Goal: Information Seeking & Learning: Learn about a topic

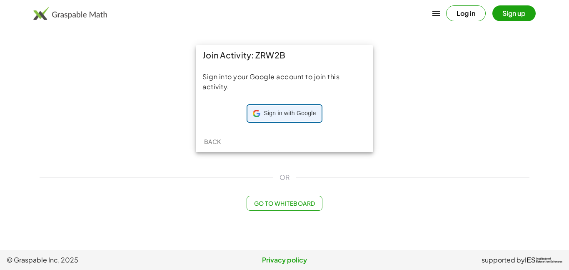
click at [296, 110] on span "Sign in with Google" at bounding box center [290, 113] width 52 height 8
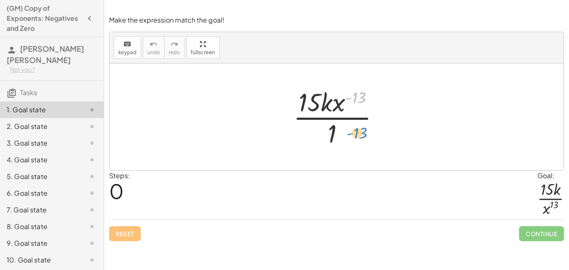
drag, startPoint x: 356, startPoint y: 99, endPoint x: 356, endPoint y: 137, distance: 37.9
click at [356, 137] on div at bounding box center [339, 117] width 101 height 64
drag, startPoint x: 331, startPoint y: 138, endPoint x: 314, endPoint y: 119, distance: 25.7
click at [314, 119] on div at bounding box center [339, 117] width 101 height 64
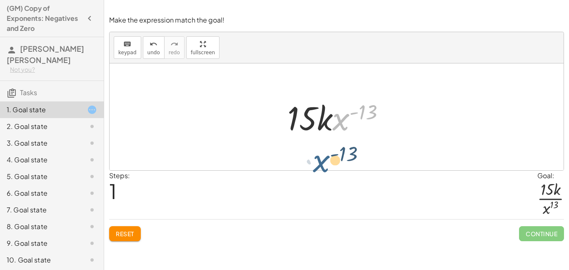
drag, startPoint x: 342, startPoint y: 116, endPoint x: 309, endPoint y: 151, distance: 48.4
click at [309, 151] on div "· 15 · k · x ( - 13 ) · 1 · x ( - 13 ) · 15 · k · x ( - 13 )" at bounding box center [337, 116] width 454 height 107
drag, startPoint x: 346, startPoint y: 115, endPoint x: 306, endPoint y: 143, distance: 48.8
click at [306, 143] on div "· 15 · k · x ( - 13 ) · 1 · x ( - 13 ) · 15 · k · x ( - 13 )" at bounding box center [337, 116] width 454 height 107
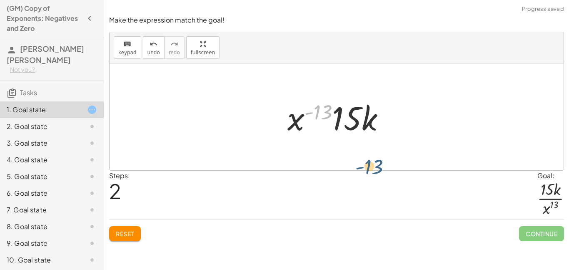
drag, startPoint x: 313, startPoint y: 113, endPoint x: 363, endPoint y: 167, distance: 73.4
click at [363, 167] on div "· 15 · k · x ( - 13 ) · 1 · 15 · k · x ( - 13 ) - ( 13 ) · 15 · k · x ( - 13 )" at bounding box center [337, 116] width 454 height 107
drag, startPoint x: 298, startPoint y: 123, endPoint x: 337, endPoint y: 163, distance: 56.3
click at [337, 163] on div "· 15 · k · x ( - 13 ) · 1 · 15 · k · x ( - 13 ) · x ( - 13 ) · 15 · k · x ( - 1…" at bounding box center [337, 116] width 454 height 107
click at [135, 231] on button "Reset" at bounding box center [125, 233] width 32 height 15
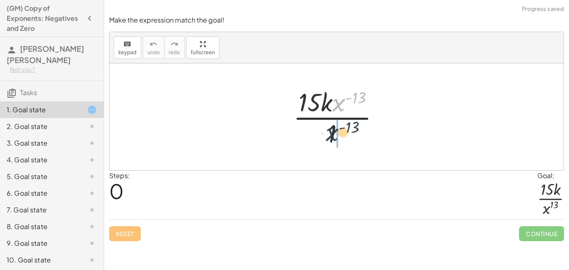
drag, startPoint x: 343, startPoint y: 103, endPoint x: 327, endPoint y: 143, distance: 42.3
click at [327, 143] on div at bounding box center [339, 117] width 101 height 64
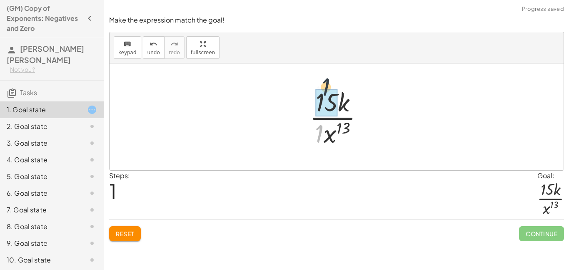
drag, startPoint x: 317, startPoint y: 134, endPoint x: 324, endPoint y: 86, distance: 48.9
click at [324, 86] on div at bounding box center [340, 117] width 69 height 64
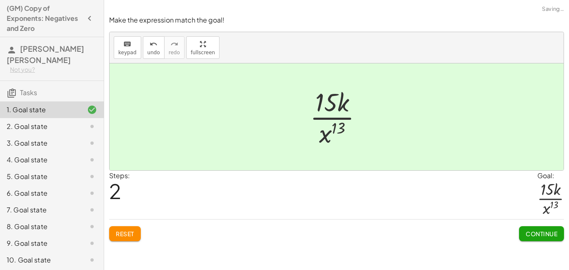
click at [517, 230] on div "Reset Continue" at bounding box center [336, 230] width 455 height 22
click at [522, 232] on button "Continue" at bounding box center [541, 233] width 45 height 15
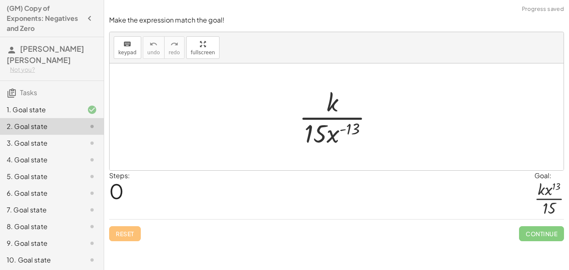
drag, startPoint x: 337, startPoint y: 136, endPoint x: 320, endPoint y: 99, distance: 40.3
click at [320, 99] on div at bounding box center [339, 117] width 89 height 64
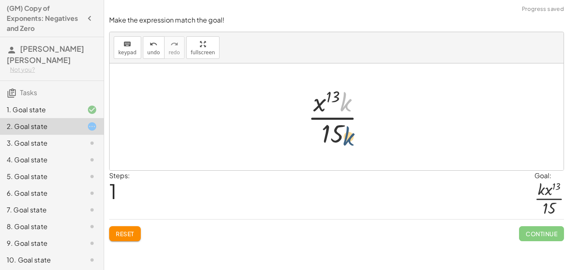
drag, startPoint x: 341, startPoint y: 99, endPoint x: 344, endPoint y: 135, distance: 35.9
click at [344, 135] on div at bounding box center [340, 117] width 72 height 64
drag, startPoint x: 339, startPoint y: 135, endPoint x: 343, endPoint y: 113, distance: 22.4
click at [343, 113] on div at bounding box center [340, 117] width 72 height 64
drag, startPoint x: 358, startPoint y: 103, endPoint x: 352, endPoint y: 103, distance: 6.3
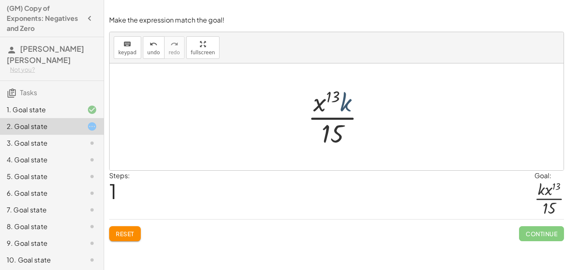
click at [352, 103] on div at bounding box center [340, 117] width 72 height 64
drag, startPoint x: 351, startPoint y: 104, endPoint x: 321, endPoint y: 108, distance: 30.3
click at [321, 108] on div at bounding box center [340, 117] width 72 height 64
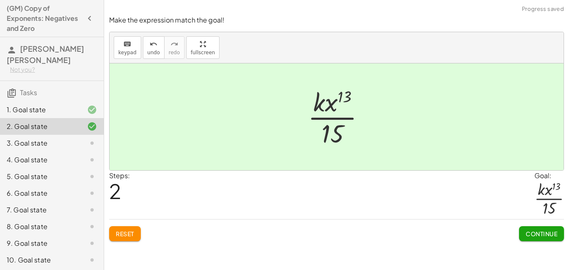
click at [539, 225] on div "Continue" at bounding box center [541, 230] width 45 height 22
click at [539, 230] on span "Continue" at bounding box center [542, 234] width 32 height 8
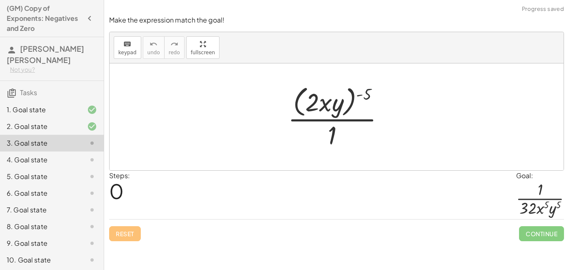
drag, startPoint x: 368, startPoint y: 94, endPoint x: 347, endPoint y: 96, distance: 20.5
click at [347, 96] on div at bounding box center [340, 117] width 112 height 68
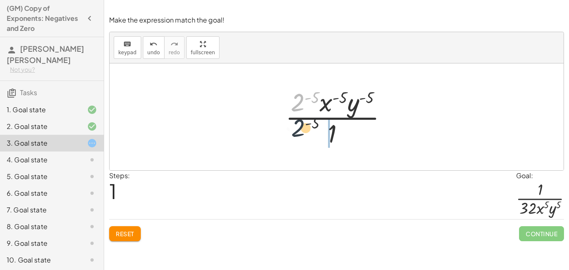
drag, startPoint x: 303, startPoint y: 101, endPoint x: 303, endPoint y: 135, distance: 33.3
click at [303, 135] on div at bounding box center [339, 117] width 117 height 64
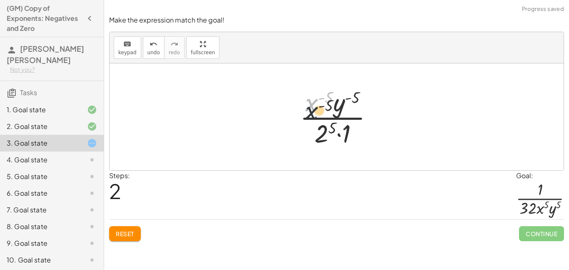
drag, startPoint x: 311, startPoint y: 101, endPoint x: 310, endPoint y: 134, distance: 32.9
click at [310, 134] on div at bounding box center [340, 117] width 88 height 64
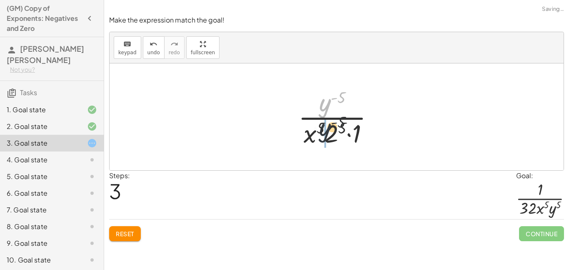
drag, startPoint x: 322, startPoint y: 112, endPoint x: 321, endPoint y: 144, distance: 32.5
click at [321, 144] on div at bounding box center [339, 117] width 91 height 64
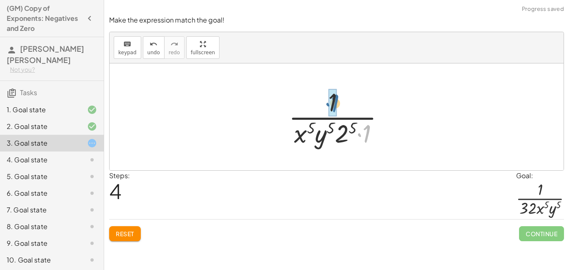
drag, startPoint x: 364, startPoint y: 133, endPoint x: 330, endPoint y: 100, distance: 47.2
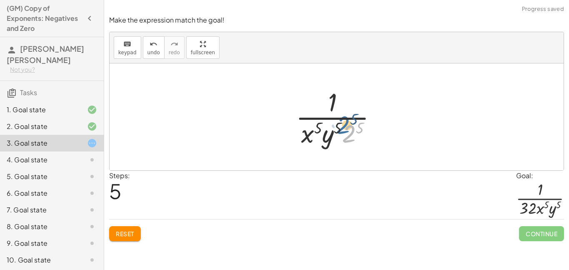
drag, startPoint x: 349, startPoint y: 133, endPoint x: 304, endPoint y: 66, distance: 80.8
click at [304, 66] on div "· ( · 2 · x · y ) ( - 5 ) · 1 · 2 ( - 5 ) · x ( - 5 ) · y ( - 5 ) · 1 · x ( - 5…" at bounding box center [337, 116] width 454 height 107
drag, startPoint x: 356, startPoint y: 128, endPoint x: 350, endPoint y: 130, distance: 6.5
drag, startPoint x: 363, startPoint y: 133, endPoint x: 314, endPoint y: 130, distance: 49.7
click at [314, 130] on div at bounding box center [340, 117] width 103 height 64
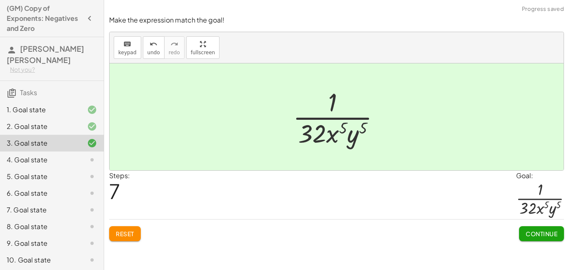
click at [545, 231] on span "Continue" at bounding box center [542, 234] width 32 height 8
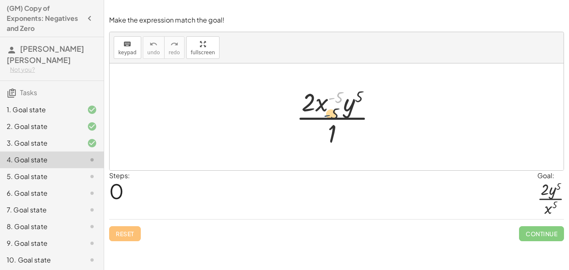
drag, startPoint x: 333, startPoint y: 100, endPoint x: 326, endPoint y: 123, distance: 24.4
click at [326, 123] on div at bounding box center [339, 117] width 95 height 64
drag, startPoint x: 325, startPoint y: 108, endPoint x: 320, endPoint y: 142, distance: 34.1
click at [320, 142] on div at bounding box center [339, 117] width 95 height 64
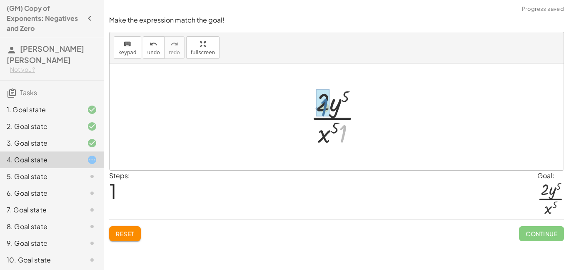
drag, startPoint x: 342, startPoint y: 139, endPoint x: 322, endPoint y: 112, distance: 33.8
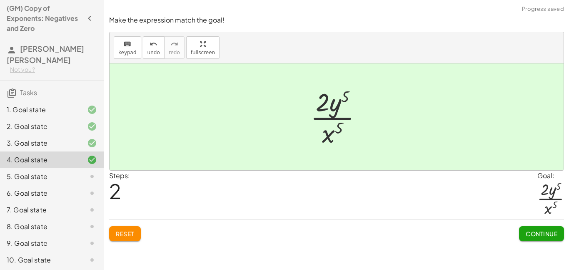
click at [532, 237] on button "Continue" at bounding box center [541, 233] width 45 height 15
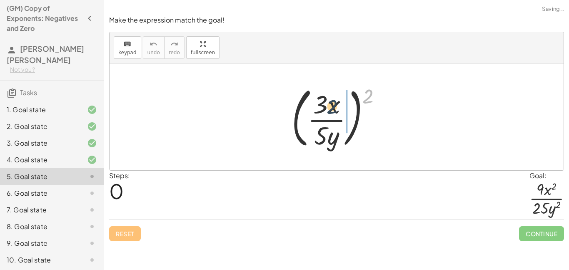
drag, startPoint x: 372, startPoint y: 100, endPoint x: 331, endPoint y: 112, distance: 42.0
click at [331, 112] on div at bounding box center [340, 116] width 105 height 69
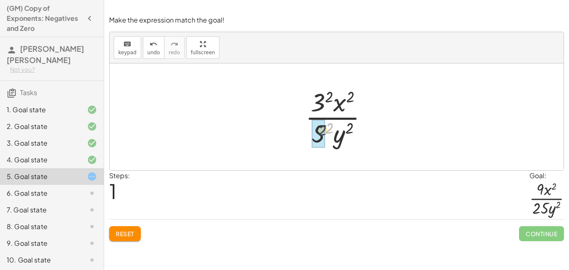
drag, startPoint x: 326, startPoint y: 132, endPoint x: 318, endPoint y: 134, distance: 8.2
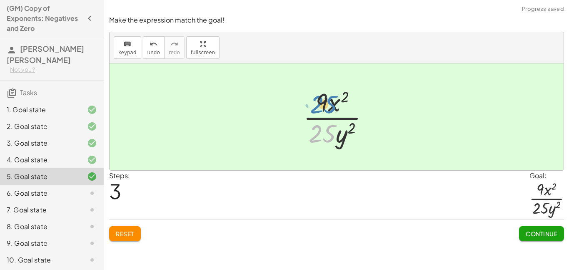
drag, startPoint x: 317, startPoint y: 130, endPoint x: 318, endPoint y: 101, distance: 29.2
click at [318, 101] on div at bounding box center [339, 117] width 81 height 64
click at [0, 0] on div "Make the expression match the goal! keyboard keypad undo undo redo redo fullscr…" at bounding box center [0, 0] width 0 height 0
click at [528, 238] on button "Continue" at bounding box center [541, 233] width 45 height 15
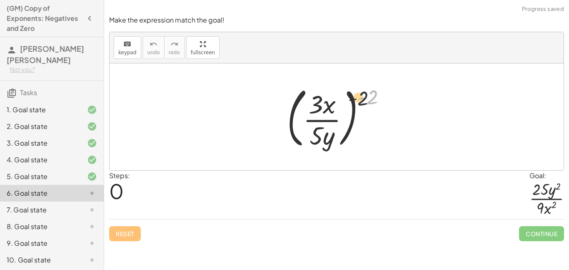
drag, startPoint x: 372, startPoint y: 93, endPoint x: 328, endPoint y: 96, distance: 43.9
click at [328, 96] on div at bounding box center [340, 116] width 114 height 69
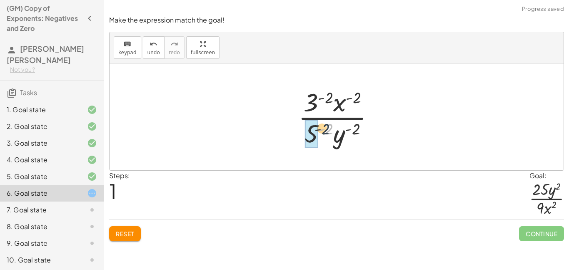
drag, startPoint x: 326, startPoint y: 126, endPoint x: 317, endPoint y: 127, distance: 9.6
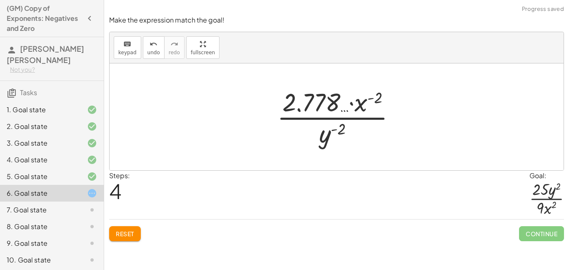
click at [121, 230] on span "Reset" at bounding box center [125, 234] width 18 height 8
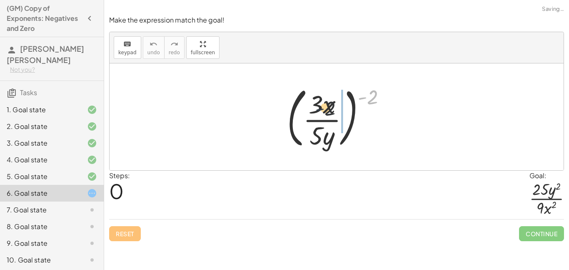
drag, startPoint x: 366, startPoint y: 100, endPoint x: 319, endPoint y: 112, distance: 48.6
click at [319, 112] on div at bounding box center [340, 116] width 114 height 69
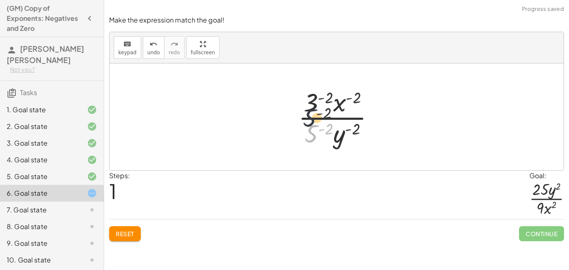
drag, startPoint x: 312, startPoint y: 129, endPoint x: 309, endPoint y: 97, distance: 31.8
click at [309, 97] on div at bounding box center [339, 117] width 91 height 64
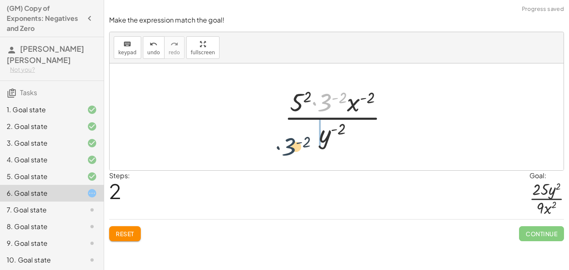
drag, startPoint x: 323, startPoint y: 99, endPoint x: 286, endPoint y: 145, distance: 58.4
click at [286, 145] on div at bounding box center [340, 117] width 119 height 64
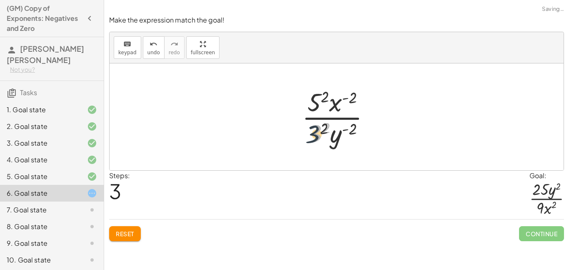
drag, startPoint x: 321, startPoint y: 130, endPoint x: 313, endPoint y: 131, distance: 8.5
click at [313, 131] on div at bounding box center [339, 117] width 83 height 64
drag, startPoint x: 328, startPoint y: 127, endPoint x: 319, endPoint y: 128, distance: 9.6
drag, startPoint x: 324, startPoint y: 94, endPoint x: 318, endPoint y: 97, distance: 6.9
click at [354, 99] on div at bounding box center [340, 117] width 89 height 64
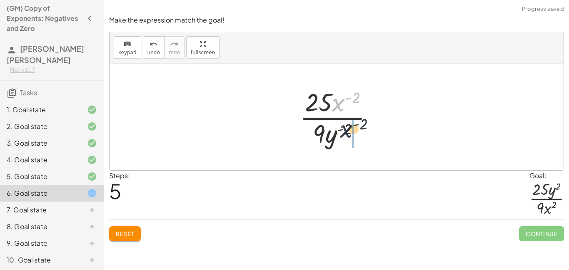
drag, startPoint x: 342, startPoint y: 103, endPoint x: 350, endPoint y: 131, distance: 28.7
click at [350, 131] on div at bounding box center [340, 117] width 89 height 64
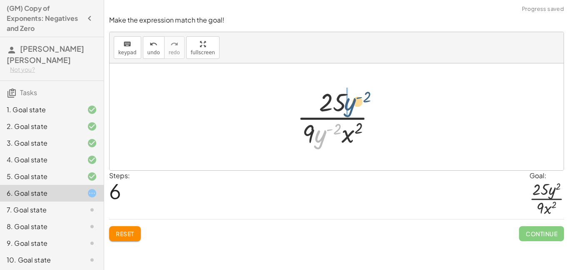
drag, startPoint x: 320, startPoint y: 136, endPoint x: 349, endPoint y: 104, distance: 43.7
click at [349, 104] on div at bounding box center [340, 117] width 94 height 64
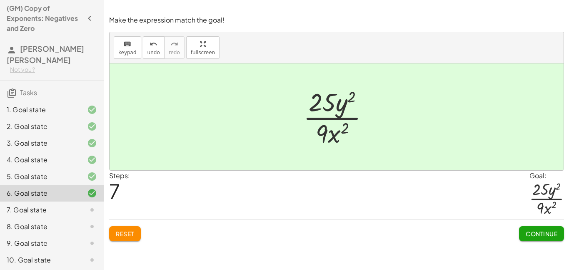
click at [533, 228] on button "Continue" at bounding box center [541, 233] width 45 height 15
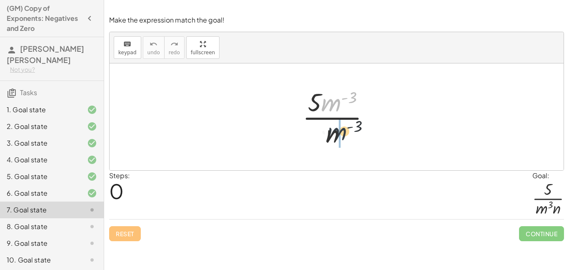
drag, startPoint x: 338, startPoint y: 101, endPoint x: 343, endPoint y: 132, distance: 31.4
click at [343, 132] on div at bounding box center [339, 117] width 83 height 64
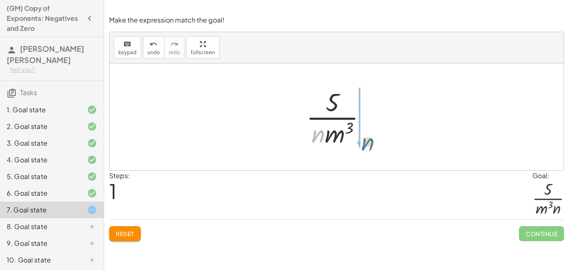
drag, startPoint x: 320, startPoint y: 133, endPoint x: 374, endPoint y: 141, distance: 54.7
click at [374, 141] on div at bounding box center [339, 117] width 75 height 64
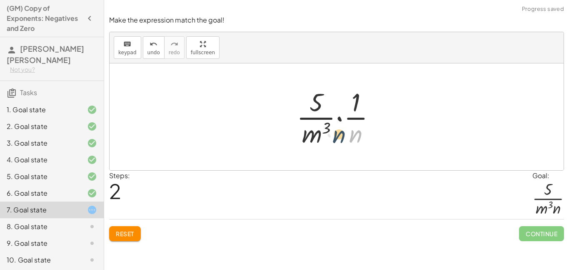
drag, startPoint x: 356, startPoint y: 136, endPoint x: 336, endPoint y: 136, distance: 20.4
click at [336, 136] on div at bounding box center [340, 117] width 94 height 64
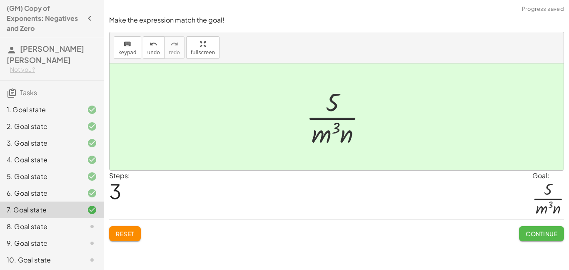
click at [534, 236] on span "Continue" at bounding box center [542, 234] width 32 height 8
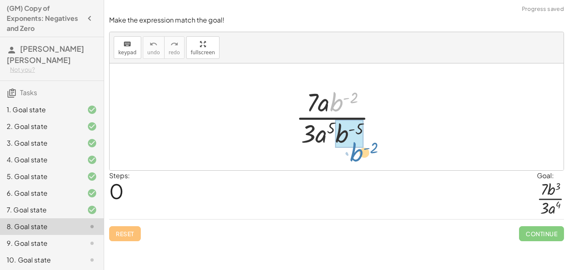
drag, startPoint x: 336, startPoint y: 100, endPoint x: 348, endPoint y: 129, distance: 31.7
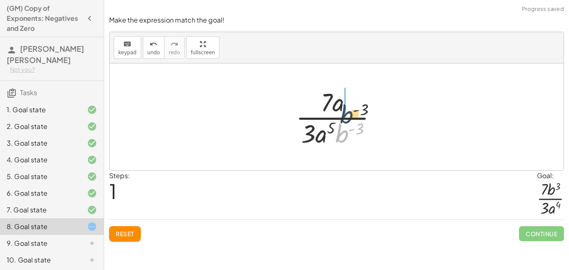
drag, startPoint x: 347, startPoint y: 134, endPoint x: 354, endPoint y: 104, distance: 30.9
click at [354, 104] on div at bounding box center [340, 117] width 96 height 64
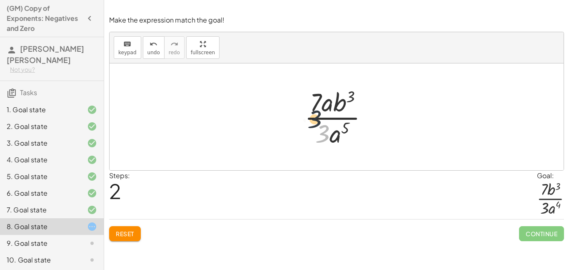
drag, startPoint x: 324, startPoint y: 127, endPoint x: 314, endPoint y: 109, distance: 20.7
click at [314, 109] on div at bounding box center [340, 117] width 79 height 64
drag, startPoint x: 325, startPoint y: 104, endPoint x: 337, endPoint y: 133, distance: 31.4
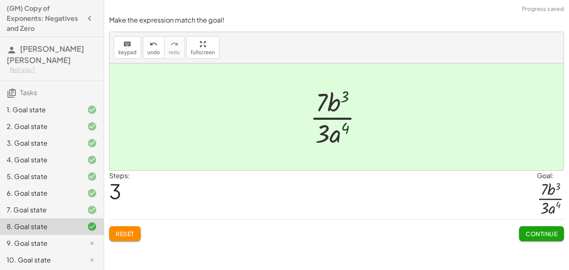
click at [531, 235] on span "Continue" at bounding box center [542, 234] width 32 height 8
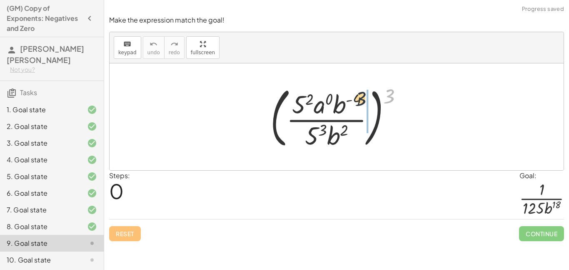
drag, startPoint x: 392, startPoint y: 91, endPoint x: 356, endPoint y: 96, distance: 37.0
click at [356, 96] on div at bounding box center [340, 116] width 148 height 69
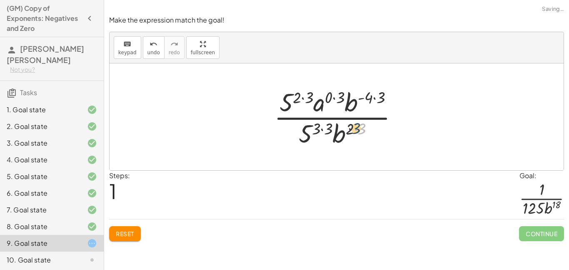
drag, startPoint x: 362, startPoint y: 130, endPoint x: 355, endPoint y: 130, distance: 7.1
click at [355, 130] on div at bounding box center [339, 117] width 139 height 64
drag, startPoint x: 331, startPoint y: 127, endPoint x: 323, endPoint y: 126, distance: 8.0
drag, startPoint x: 309, startPoint y: 99, endPoint x: 299, endPoint y: 98, distance: 10.0
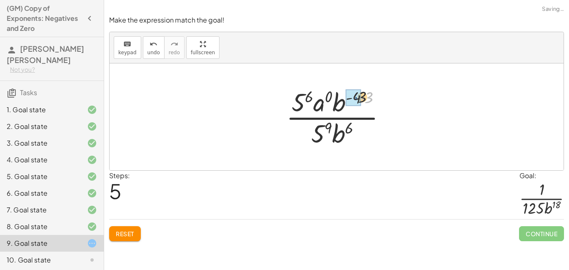
drag, startPoint x: 364, startPoint y: 98, endPoint x: 354, endPoint y: 97, distance: 10.0
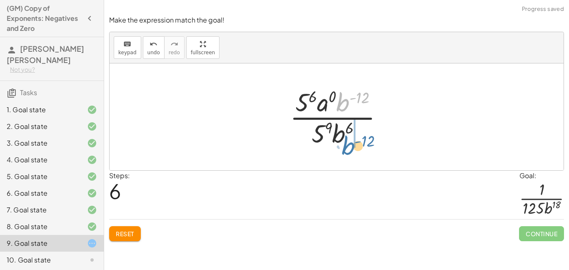
drag, startPoint x: 345, startPoint y: 98, endPoint x: 350, endPoint y: 141, distance: 43.2
click at [350, 141] on div at bounding box center [340, 117] width 108 height 64
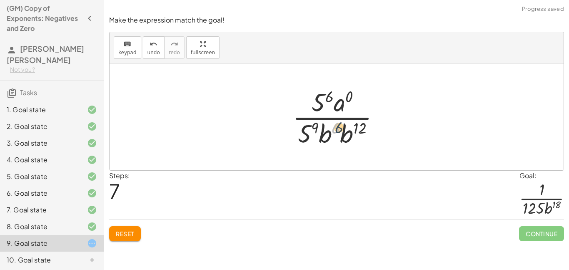
drag, startPoint x: 333, startPoint y: 134, endPoint x: 342, endPoint y: 134, distance: 8.8
click at [342, 134] on div at bounding box center [339, 117] width 103 height 64
drag, startPoint x: 324, startPoint y: 135, endPoint x: 349, endPoint y: 135, distance: 24.6
drag, startPoint x: 368, startPoint y: 132, endPoint x: 348, endPoint y: 131, distance: 20.4
click at [348, 131] on div at bounding box center [339, 117] width 103 height 64
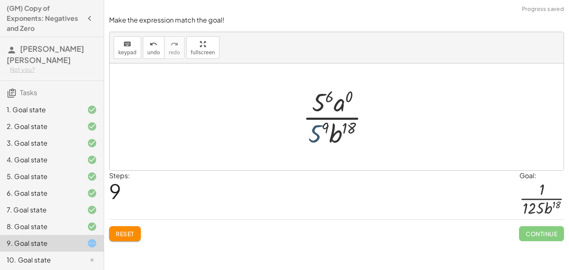
click at [318, 134] on div at bounding box center [340, 117] width 82 height 64
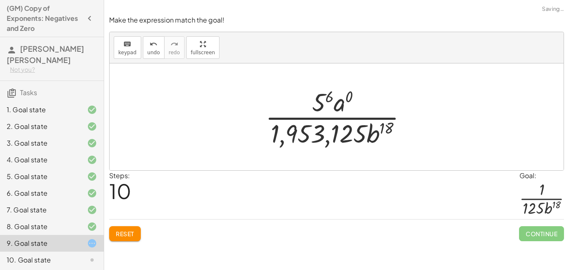
click at [131, 229] on button "Reset" at bounding box center [125, 233] width 32 height 15
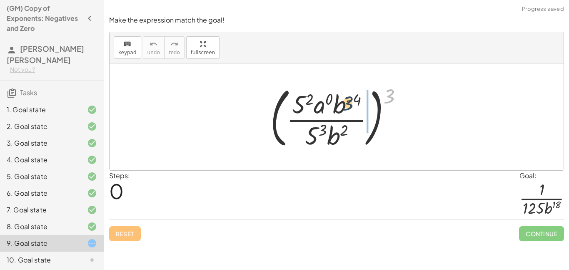
drag, startPoint x: 387, startPoint y: 99, endPoint x: 344, endPoint y: 106, distance: 43.1
click at [344, 106] on div at bounding box center [340, 116] width 148 height 69
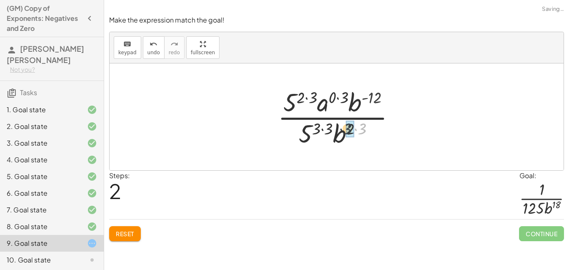
drag, startPoint x: 367, startPoint y: 127, endPoint x: 351, endPoint y: 127, distance: 15.8
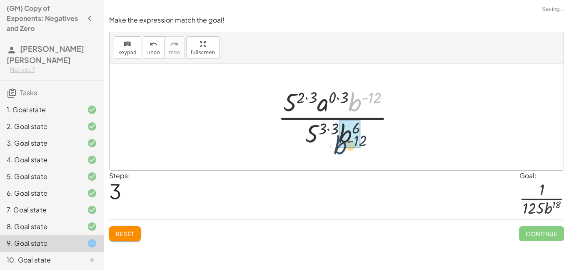
drag, startPoint x: 356, startPoint y: 110, endPoint x: 343, endPoint y: 148, distance: 40.1
click at [343, 148] on div at bounding box center [340, 117] width 133 height 64
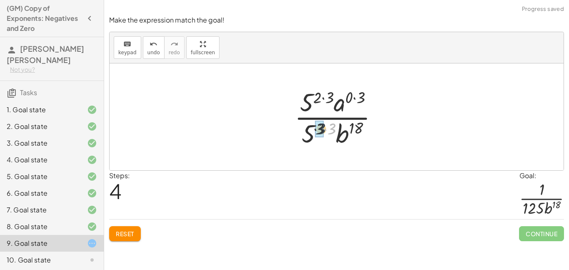
drag, startPoint x: 329, startPoint y: 125, endPoint x: 315, endPoint y: 126, distance: 13.8
drag, startPoint x: 330, startPoint y: 101, endPoint x: 321, endPoint y: 100, distance: 9.3
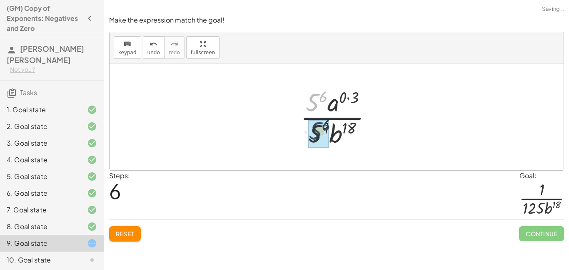
drag, startPoint x: 311, startPoint y: 107, endPoint x: 313, endPoint y: 136, distance: 29.3
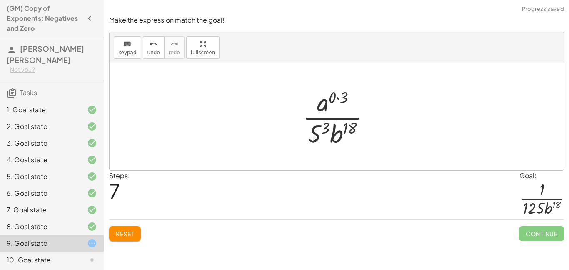
click at [324, 130] on div at bounding box center [339, 117] width 83 height 64
drag, startPoint x: 342, startPoint y: 98, endPoint x: 333, endPoint y: 97, distance: 8.8
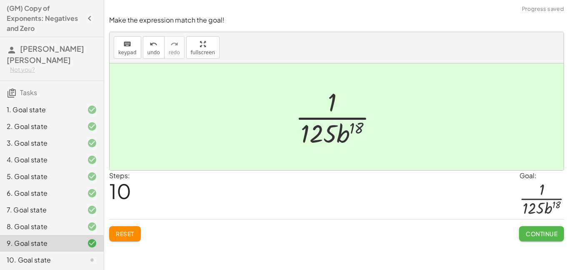
click at [524, 234] on button "Continue" at bounding box center [541, 233] width 45 height 15
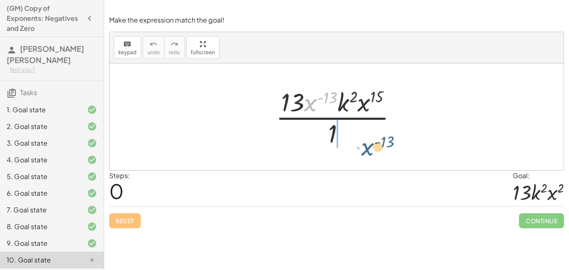
drag, startPoint x: 313, startPoint y: 103, endPoint x: 358, endPoint y: 129, distance: 52.0
click at [358, 129] on div at bounding box center [340, 117] width 136 height 64
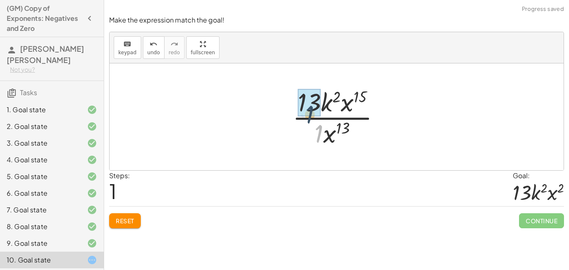
drag, startPoint x: 316, startPoint y: 137, endPoint x: 292, endPoint y: 95, distance: 48.2
click at [292, 95] on div at bounding box center [339, 117] width 103 height 64
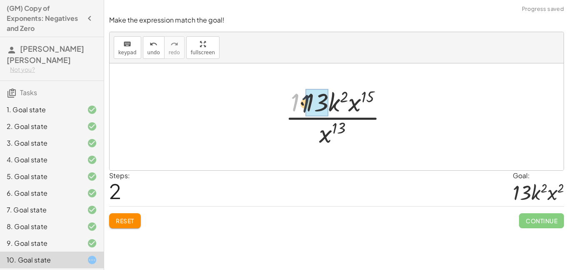
drag, startPoint x: 291, startPoint y: 100, endPoint x: 301, endPoint y: 101, distance: 10.9
click at [301, 101] on div at bounding box center [340, 117] width 118 height 64
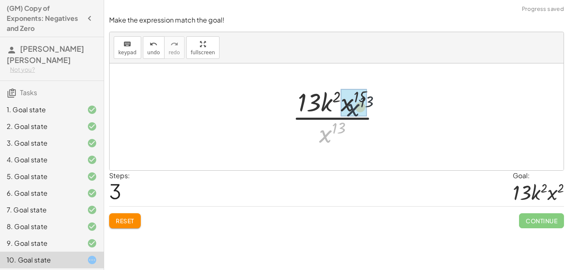
drag, startPoint x: 327, startPoint y: 136, endPoint x: 356, endPoint y: 109, distance: 39.8
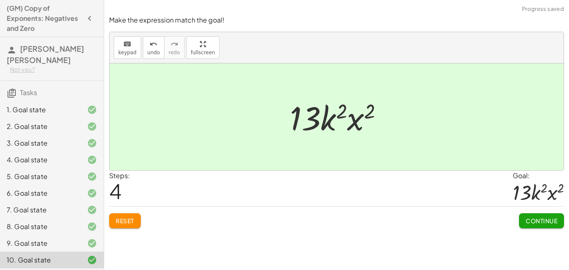
click at [535, 225] on button "Continue" at bounding box center [541, 220] width 45 height 15
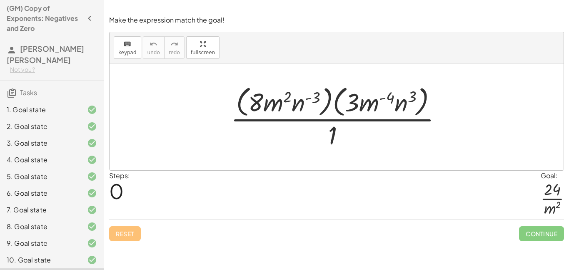
click at [375, 119] on div at bounding box center [340, 117] width 226 height 68
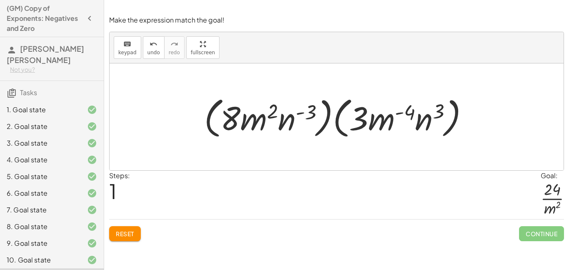
click at [134, 230] on span "Reset" at bounding box center [125, 234] width 18 height 8
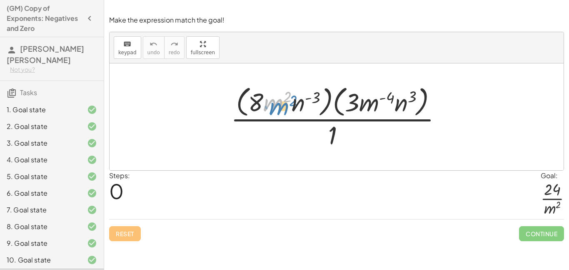
drag, startPoint x: 280, startPoint y: 102, endPoint x: 283, endPoint y: 98, distance: 5.4
click at [283, 98] on div at bounding box center [340, 117] width 226 height 68
drag, startPoint x: 304, startPoint y: 107, endPoint x: 297, endPoint y: 157, distance: 50.5
click at [297, 157] on div "· n ( - 3 ) · ( · 8 · m 2 · n ( - 3 ) ) · ( · 3 · m ( - 4 ) · n 3 ) · 1" at bounding box center [337, 116] width 454 height 107
drag, startPoint x: 301, startPoint y: 101, endPoint x: 298, endPoint y: 138, distance: 36.3
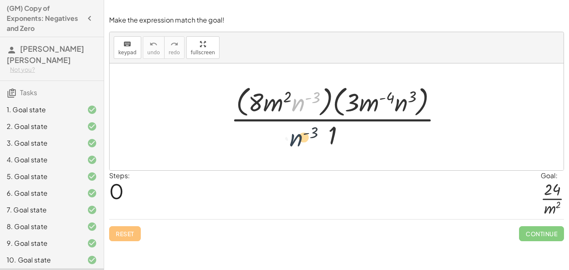
click at [298, 138] on div at bounding box center [340, 117] width 226 height 68
click at [323, 107] on div at bounding box center [340, 117] width 226 height 68
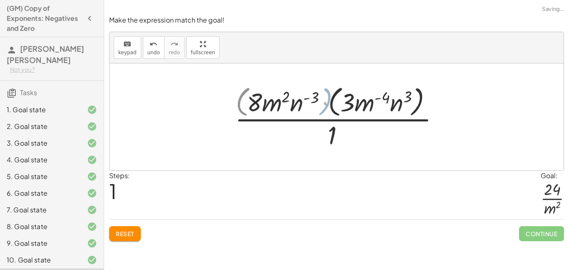
click at [324, 110] on div at bounding box center [340, 117] width 208 height 68
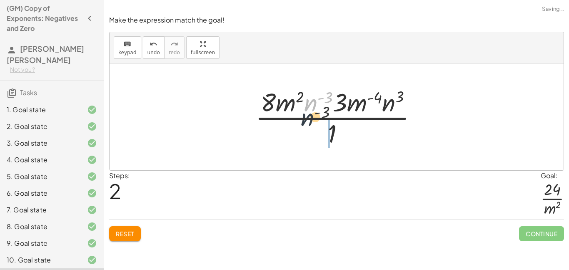
drag, startPoint x: 312, startPoint y: 103, endPoint x: 308, endPoint y: 134, distance: 31.5
click at [308, 134] on div at bounding box center [339, 117] width 177 height 64
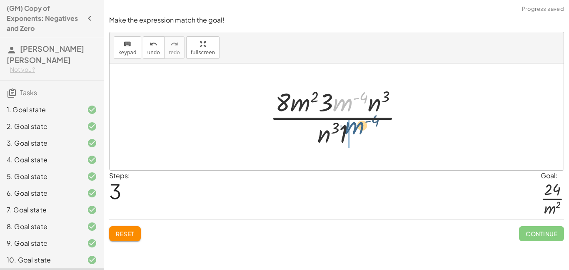
drag, startPoint x: 345, startPoint y: 105, endPoint x: 358, endPoint y: 136, distance: 33.1
click at [358, 136] on div at bounding box center [340, 117] width 148 height 64
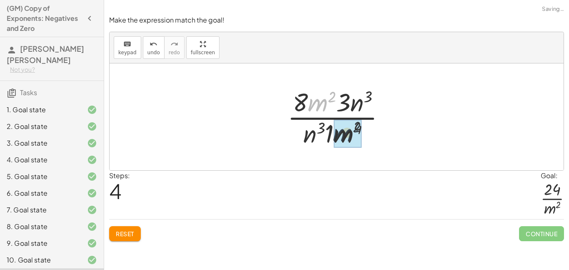
drag, startPoint x: 321, startPoint y: 102, endPoint x: 348, endPoint y: 138, distance: 44.9
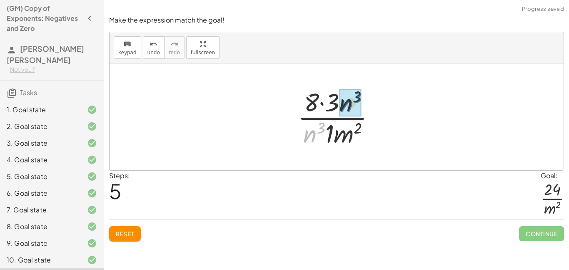
drag, startPoint x: 314, startPoint y: 135, endPoint x: 351, endPoint y: 105, distance: 47.7
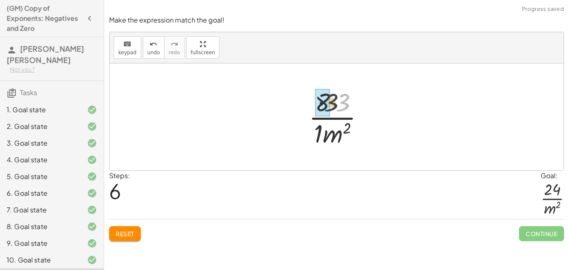
drag, startPoint x: 339, startPoint y: 105, endPoint x: 325, endPoint y: 105, distance: 14.2
drag, startPoint x: 318, startPoint y: 136, endPoint x: 330, endPoint y: 109, distance: 29.3
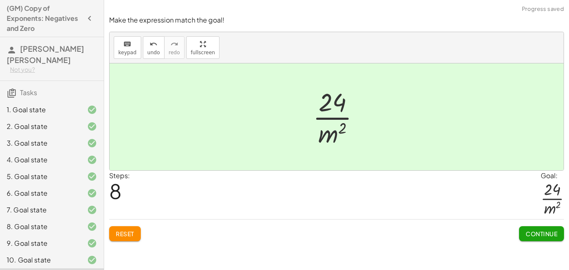
click at [526, 236] on span "Continue" at bounding box center [542, 234] width 32 height 8
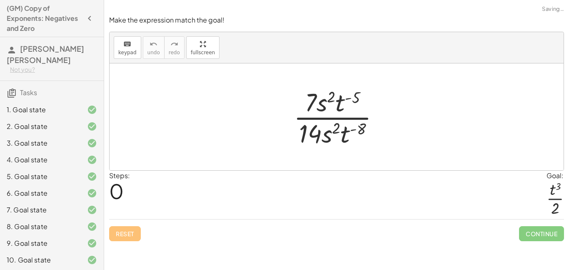
scroll to position [135, 0]
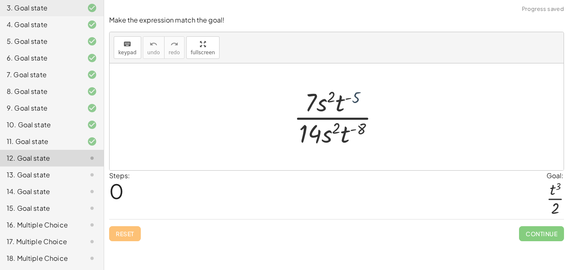
click at [356, 97] on div at bounding box center [340, 117] width 101 height 64
drag, startPoint x: 341, startPoint y: 101, endPoint x: 352, endPoint y: 137, distance: 37.8
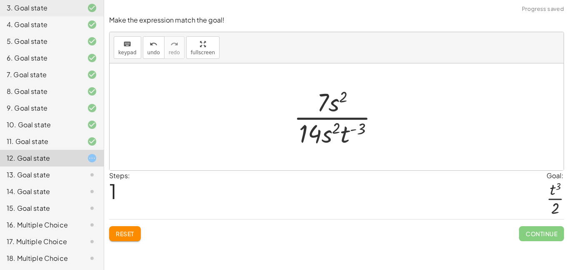
click at [344, 136] on div at bounding box center [340, 117] width 100 height 64
drag, startPoint x: 346, startPoint y: 134, endPoint x: 357, endPoint y: 106, distance: 30.1
click at [357, 106] on div at bounding box center [340, 117] width 100 height 64
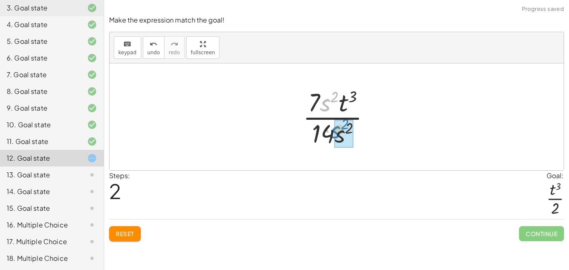
drag, startPoint x: 326, startPoint y: 104, endPoint x: 337, endPoint y: 133, distance: 30.6
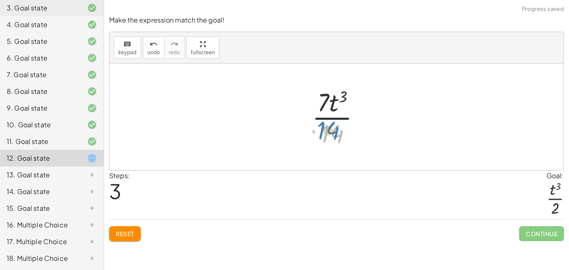
click at [330, 133] on div at bounding box center [339, 117] width 63 height 64
drag, startPoint x: 323, startPoint y: 108, endPoint x: 328, endPoint y: 130, distance: 21.8
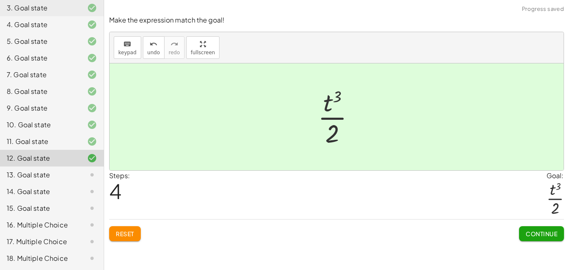
click at [516, 234] on div "Reset Continue" at bounding box center [336, 230] width 455 height 22
click at [539, 234] on span "Continue" at bounding box center [542, 234] width 32 height 8
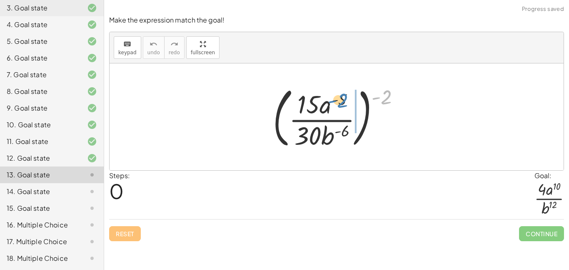
drag, startPoint x: 388, startPoint y: 100, endPoint x: 344, endPoint y: 104, distance: 44.0
click at [344, 104] on div at bounding box center [340, 116] width 142 height 69
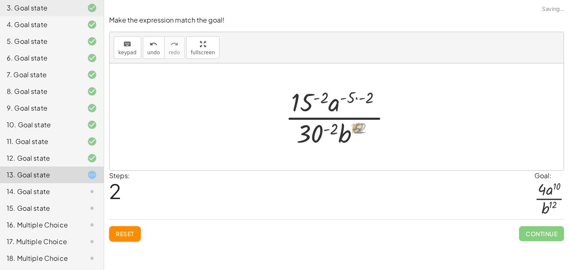
drag, startPoint x: 376, startPoint y: 130, endPoint x: 365, endPoint y: 131, distance: 11.7
click at [365, 131] on div at bounding box center [340, 117] width 116 height 64
drag, startPoint x: 364, startPoint y: 96, endPoint x: 353, endPoint y: 95, distance: 11.4
click at [353, 95] on div at bounding box center [340, 117] width 116 height 64
drag, startPoint x: 367, startPoint y: 96, endPoint x: 355, endPoint y: 97, distance: 12.1
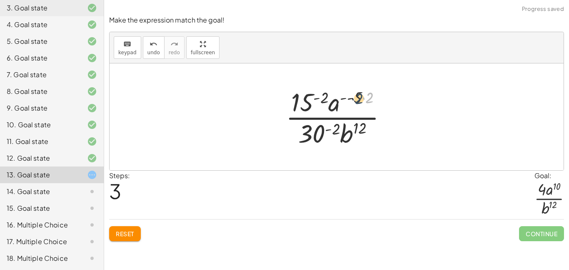
click at [355, 97] on div at bounding box center [340, 117] width 116 height 64
drag, startPoint x: 372, startPoint y: 97, endPoint x: 351, endPoint y: 98, distance: 20.5
click at [351, 98] on div at bounding box center [340, 117] width 116 height 64
drag, startPoint x: 366, startPoint y: 98, endPoint x: 349, endPoint y: 98, distance: 16.7
click at [349, 98] on div at bounding box center [340, 117] width 116 height 64
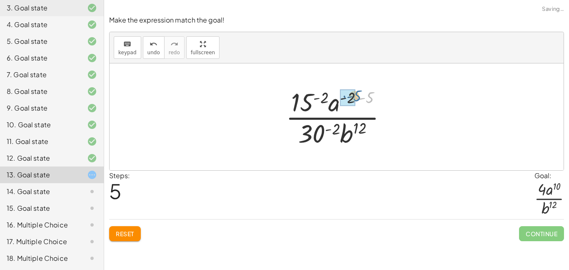
drag, startPoint x: 373, startPoint y: 100, endPoint x: 360, endPoint y: 99, distance: 12.6
click at [360, 99] on div at bounding box center [340, 117] width 116 height 64
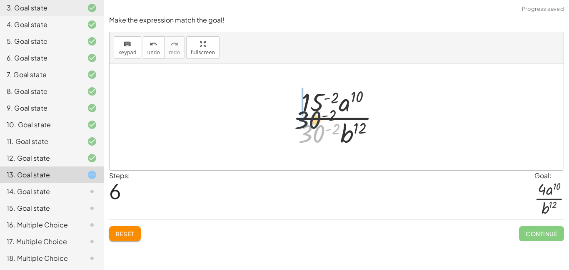
drag, startPoint x: 321, startPoint y: 135, endPoint x: 313, endPoint y: 98, distance: 38.0
click at [313, 98] on div at bounding box center [340, 117] width 102 height 64
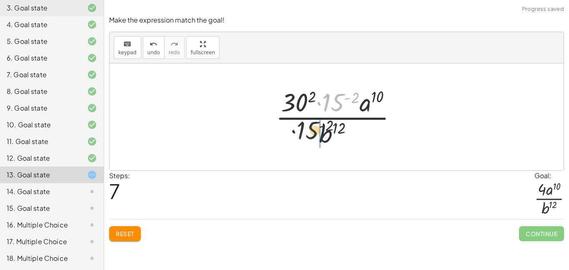
drag, startPoint x: 333, startPoint y: 105, endPoint x: 298, endPoint y: 145, distance: 53.8
click at [298, 145] on div at bounding box center [340, 117] width 136 height 64
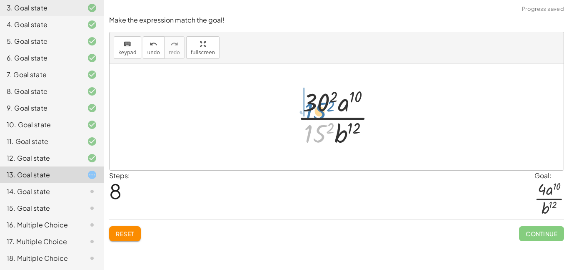
drag, startPoint x: 320, startPoint y: 134, endPoint x: 321, endPoint y: 103, distance: 31.3
click at [321, 103] on div at bounding box center [339, 117] width 93 height 64
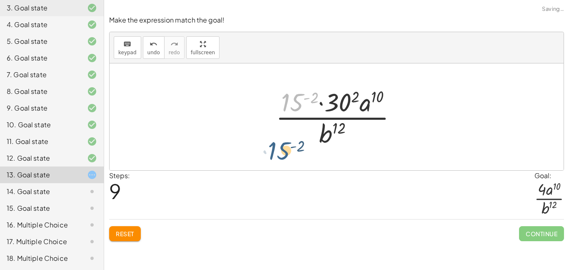
drag, startPoint x: 298, startPoint y: 100, endPoint x: 285, endPoint y: 150, distance: 52.2
drag, startPoint x: 301, startPoint y: 93, endPoint x: 301, endPoint y: 127, distance: 33.3
click at [301, 127] on div at bounding box center [340, 117] width 136 height 64
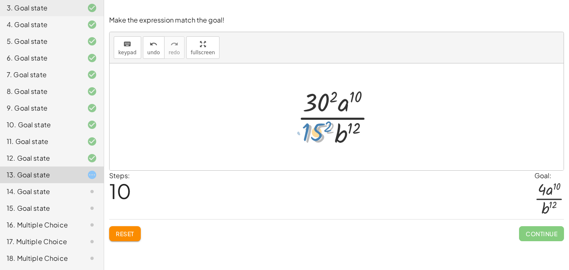
click at [306, 132] on div at bounding box center [339, 117] width 93 height 64
click at [333, 97] on div at bounding box center [339, 117] width 93 height 64
click at [330, 128] on div at bounding box center [339, 117] width 95 height 64
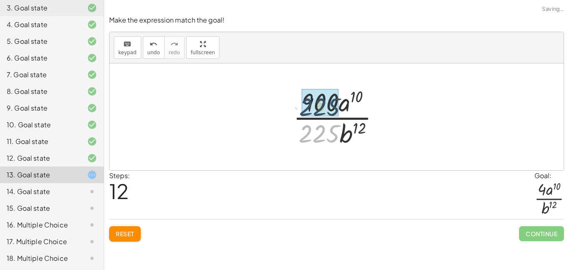
drag, startPoint x: 317, startPoint y: 134, endPoint x: 317, endPoint y: 107, distance: 27.1
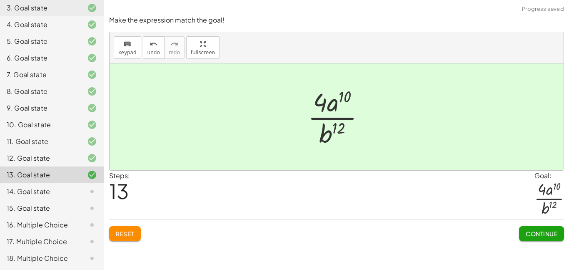
click at [519, 228] on button "Continue" at bounding box center [541, 233] width 45 height 15
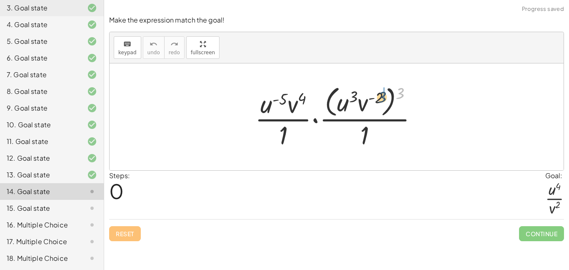
drag, startPoint x: 401, startPoint y: 90, endPoint x: 381, endPoint y: 94, distance: 21.2
click at [381, 94] on div at bounding box center [340, 117] width 178 height 68
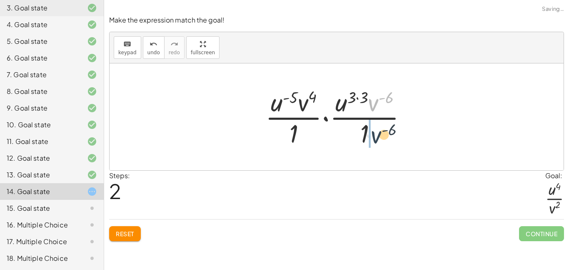
drag, startPoint x: 376, startPoint y: 101, endPoint x: 379, endPoint y: 134, distance: 33.1
click at [379, 134] on div at bounding box center [339, 117] width 157 height 64
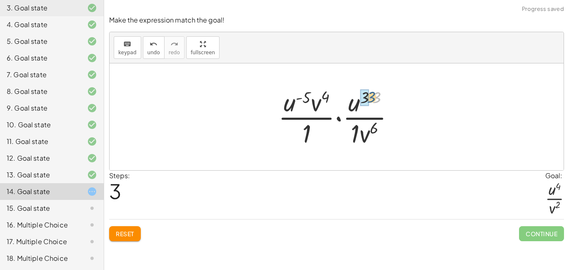
drag, startPoint x: 378, startPoint y: 96, endPoint x: 368, endPoint y: 95, distance: 10.4
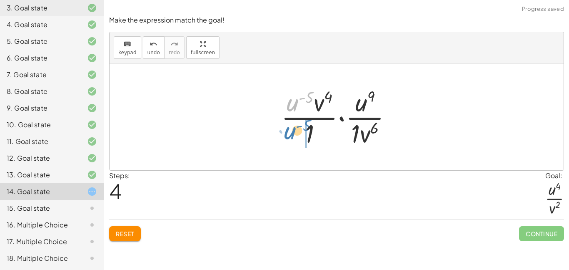
drag, startPoint x: 297, startPoint y: 100, endPoint x: 293, endPoint y: 131, distance: 30.7
click at [293, 131] on div at bounding box center [340, 117] width 126 height 64
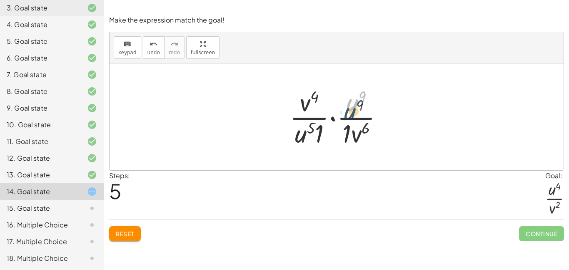
drag, startPoint x: 351, startPoint y: 107, endPoint x: 349, endPoint y: 114, distance: 7.5
click at [349, 114] on div at bounding box center [340, 117] width 109 height 64
click at [333, 118] on div at bounding box center [340, 117] width 109 height 64
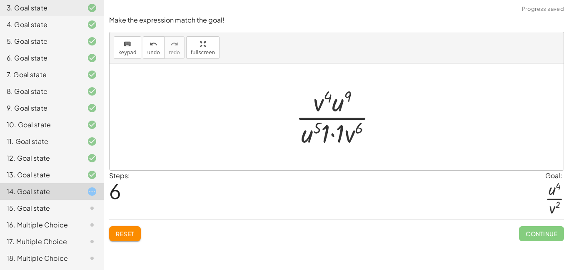
click at [333, 137] on div at bounding box center [340, 117] width 96 height 64
click at [333, 137] on div at bounding box center [339, 117] width 81 height 64
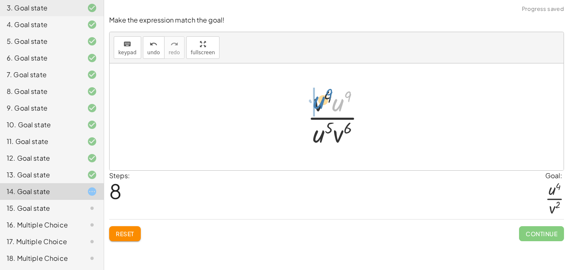
drag, startPoint x: 336, startPoint y: 102, endPoint x: 315, endPoint y: 100, distance: 21.4
drag, startPoint x: 316, startPoint y: 102, endPoint x: 317, endPoint y: 106, distance: 4.2
click at [317, 106] on div at bounding box center [339, 117] width 73 height 64
drag, startPoint x: 320, startPoint y: 131, endPoint x: 322, endPoint y: 100, distance: 31.3
drag, startPoint x: 341, startPoint y: 112, endPoint x: 329, endPoint y: 150, distance: 39.4
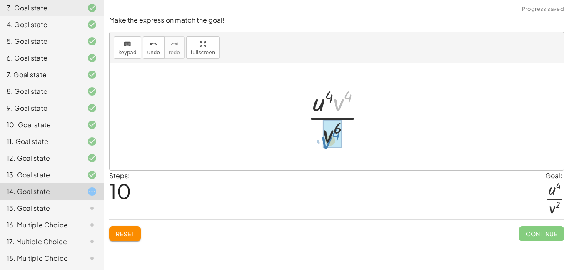
click at [329, 150] on div "· · u ( - 5 ) · v 4 · 1 · · ( · u 3 · v ( - 2 ) ) 3 · 1 · · u ( - 5 ) · v 4 · 1…" at bounding box center [336, 117] width 83 height 68
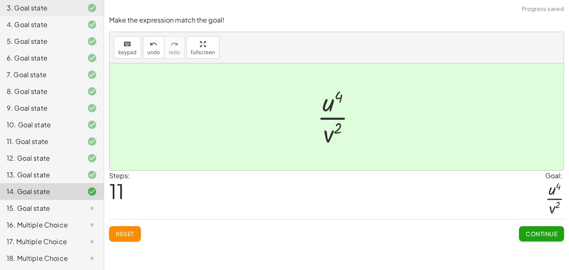
click at [519, 232] on button "Continue" at bounding box center [541, 233] width 45 height 15
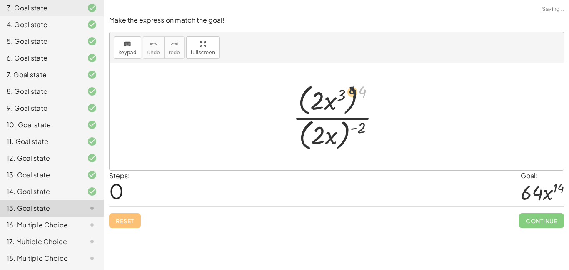
drag, startPoint x: 363, startPoint y: 89, endPoint x: 348, endPoint y: 90, distance: 15.4
click at [348, 90] on div at bounding box center [340, 117] width 102 height 72
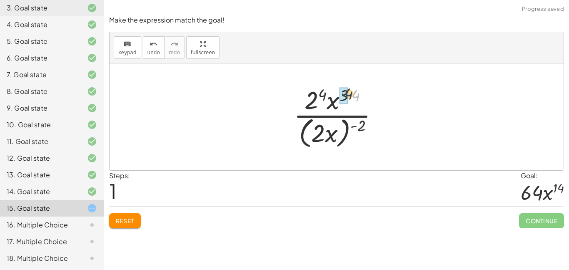
drag, startPoint x: 353, startPoint y: 96, endPoint x: 343, endPoint y: 94, distance: 10.2
drag, startPoint x: 361, startPoint y: 127, endPoint x: 340, endPoint y: 125, distance: 21.7
click at [340, 125] on div at bounding box center [340, 117] width 100 height 68
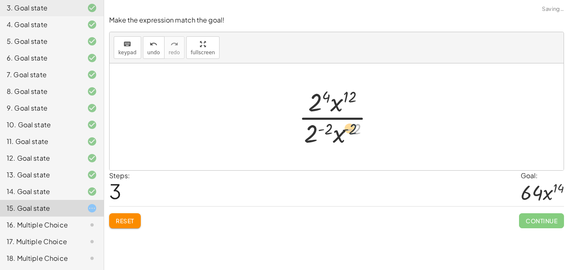
drag, startPoint x: 356, startPoint y: 127, endPoint x: 341, endPoint y: 128, distance: 15.1
click at [341, 128] on div at bounding box center [340, 117] width 90 height 64
drag, startPoint x: 338, startPoint y: 135, endPoint x: 349, endPoint y: 109, distance: 28.6
drag, startPoint x: 343, startPoint y: 131, endPoint x: 333, endPoint y: 129, distance: 9.8
click at [333, 129] on div at bounding box center [340, 117] width 82 height 64
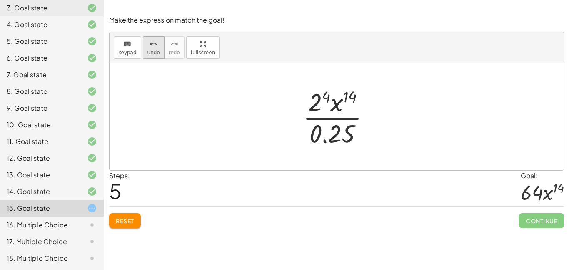
click at [159, 53] on button "undo undo" at bounding box center [154, 47] width 22 height 23
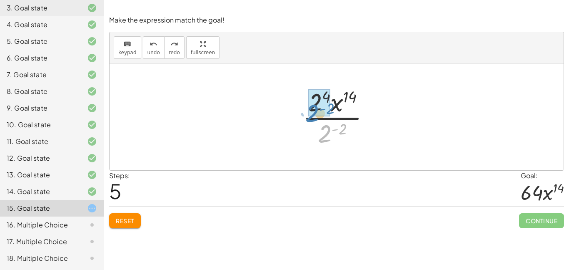
drag, startPoint x: 328, startPoint y: 137, endPoint x: 313, endPoint y: 116, distance: 25.1
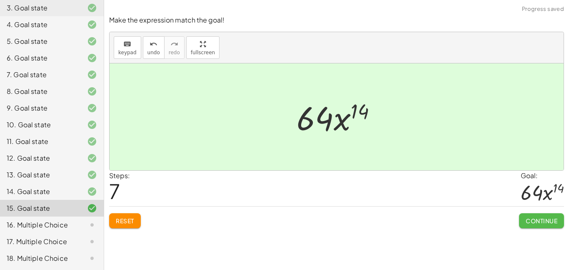
click at [548, 223] on span "Continue" at bounding box center [542, 221] width 32 height 8
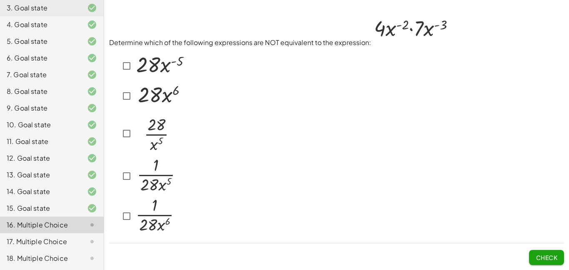
click at [136, 129] on img at bounding box center [155, 132] width 42 height 44
click at [145, 139] on img at bounding box center [155, 132] width 42 height 44
click at [549, 253] on span "Check" at bounding box center [547, 257] width 22 height 8
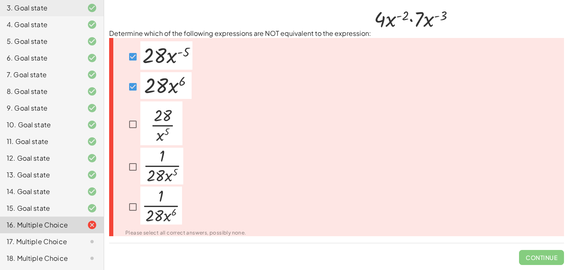
click at [201, 122] on div at bounding box center [180, 124] width 131 height 46
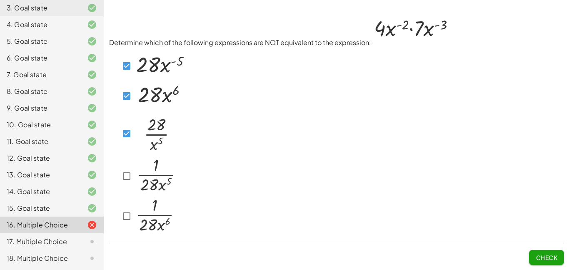
click at [123, 123] on div at bounding box center [147, 133] width 57 height 46
click at [204, 157] on div at bounding box center [336, 141] width 455 height 189
click at [545, 258] on span "Check" at bounding box center [547, 257] width 22 height 8
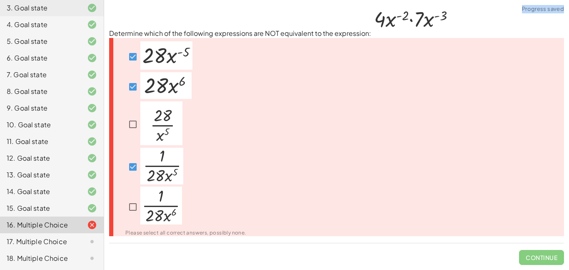
click at [152, 160] on img at bounding box center [161, 166] width 43 height 37
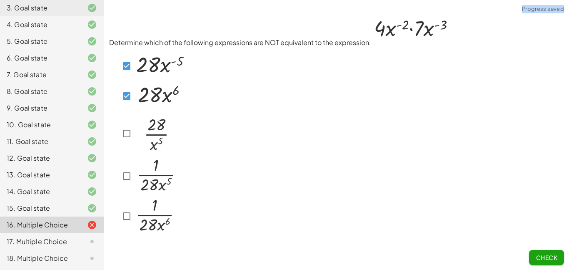
click at [155, 95] on img at bounding box center [159, 94] width 51 height 27
click at [541, 253] on span "Check" at bounding box center [547, 257] width 22 height 8
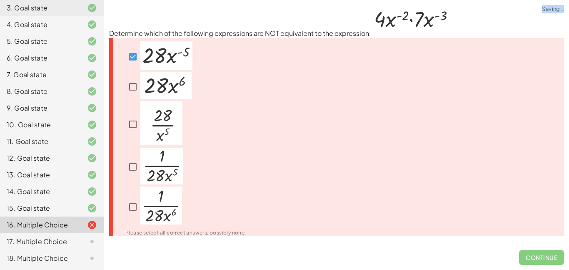
click at [163, 99] on p at bounding box center [165, 86] width 51 height 29
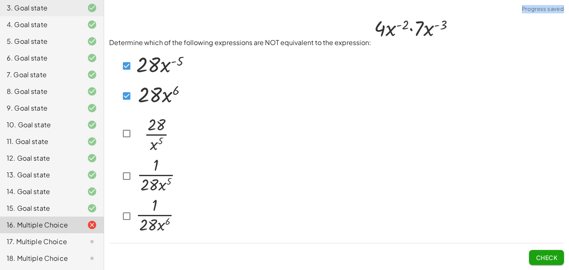
click at [549, 258] on span "Check" at bounding box center [547, 257] width 22 height 8
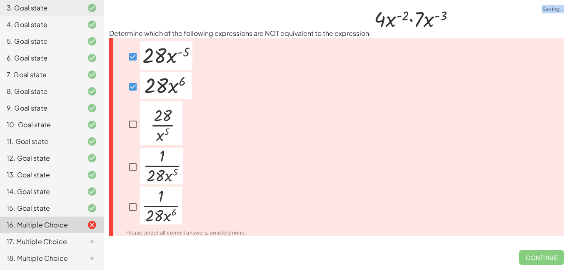
click at [547, 258] on span "Continue" at bounding box center [541, 254] width 45 height 22
click at [148, 212] on img at bounding box center [161, 205] width 42 height 38
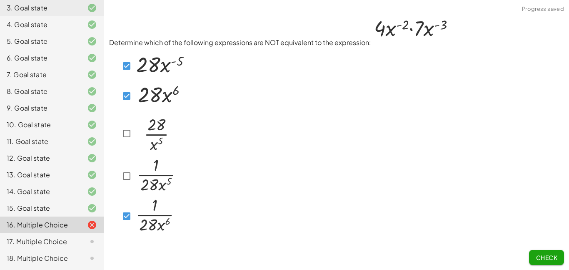
click at [143, 177] on img at bounding box center [155, 175] width 43 height 37
click at [547, 254] on span "Check" at bounding box center [547, 257] width 22 height 8
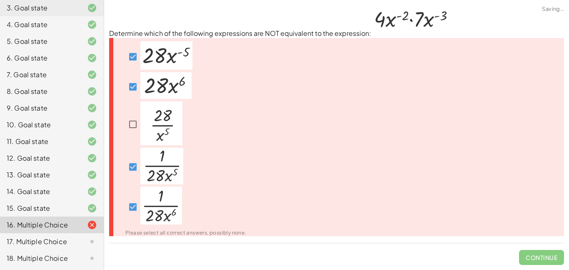
click at [547, 254] on span "Continue" at bounding box center [541, 254] width 45 height 22
click at [165, 185] on p at bounding box center [161, 167] width 43 height 39
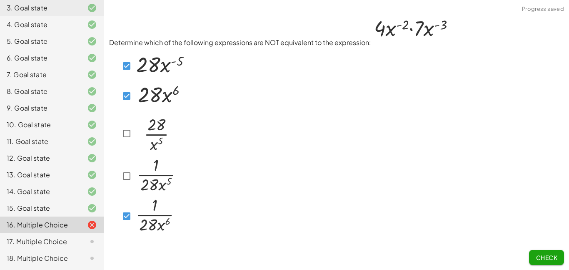
click at [544, 258] on span "Check" at bounding box center [547, 257] width 22 height 8
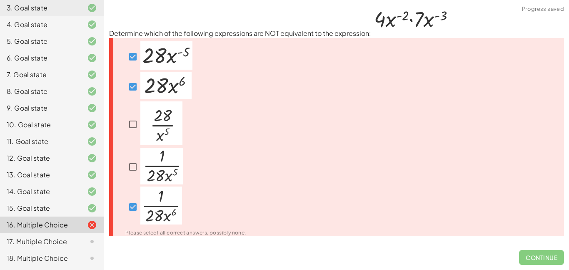
click at [151, 180] on img at bounding box center [161, 166] width 43 height 37
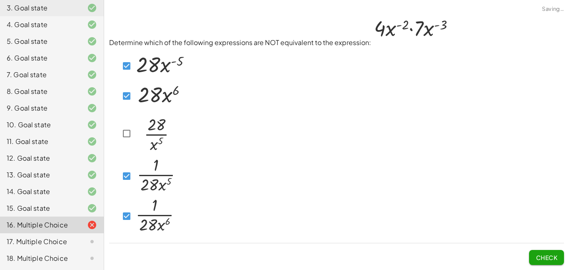
click at [149, 208] on img at bounding box center [155, 214] width 42 height 38
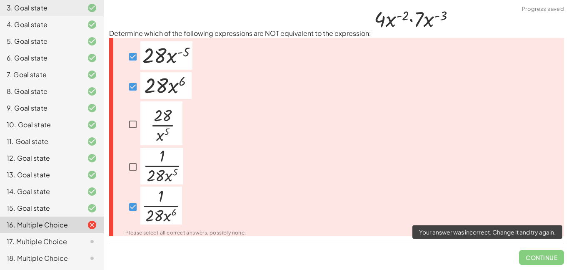
click at [522, 262] on span "Continue" at bounding box center [541, 254] width 45 height 22
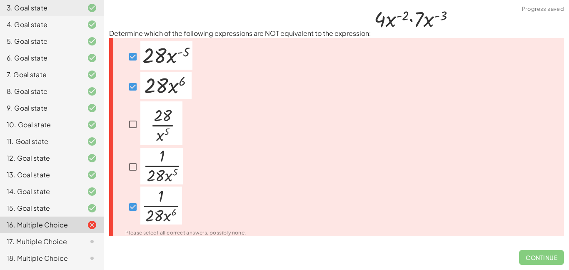
click at [149, 206] on img at bounding box center [161, 205] width 42 height 38
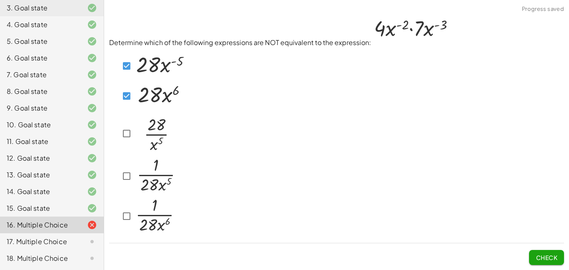
click at [141, 190] on img at bounding box center [155, 175] width 43 height 37
click at [138, 204] on img at bounding box center [155, 214] width 42 height 38
click at [557, 260] on span "Check" at bounding box center [547, 257] width 22 height 8
click at [116, 171] on div at bounding box center [147, 176] width 77 height 39
click at [539, 253] on span "Check" at bounding box center [547, 257] width 22 height 8
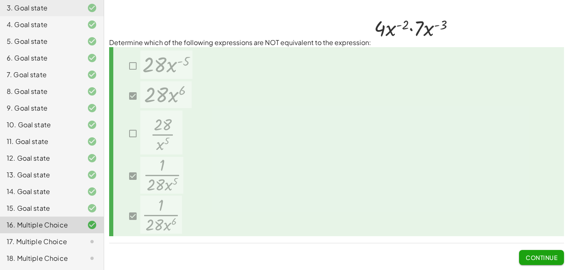
click at [538, 259] on span "Continue" at bounding box center [542, 257] width 32 height 8
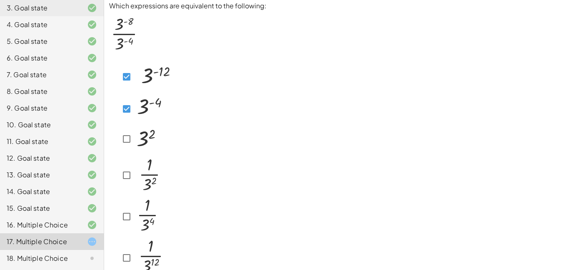
scroll to position [47, 0]
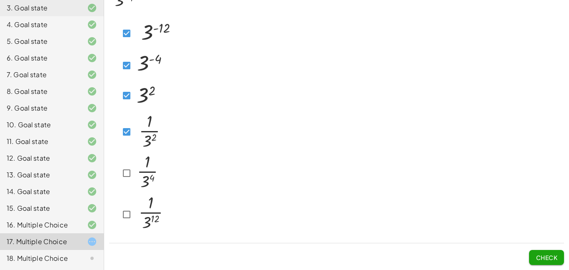
click at [132, 185] on div at bounding box center [141, 173] width 45 height 40
click at [131, 184] on div at bounding box center [141, 173] width 45 height 40
click at [363, 151] on div at bounding box center [336, 125] width 455 height 222
click at [68, 250] on div "16. Multiple Choice" at bounding box center [52, 258] width 104 height 17
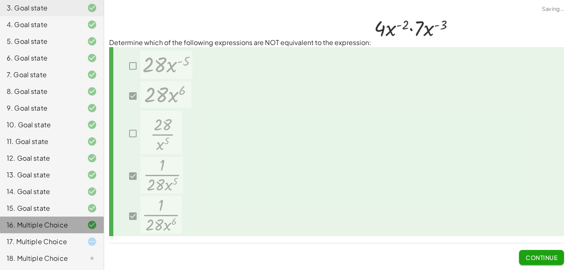
scroll to position [0, 0]
click at [61, 240] on div "17. Multiple Choice" at bounding box center [40, 241] width 67 height 10
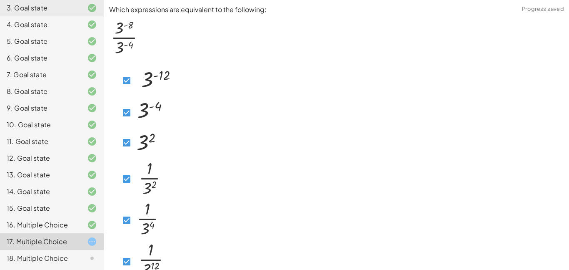
scroll to position [47, 0]
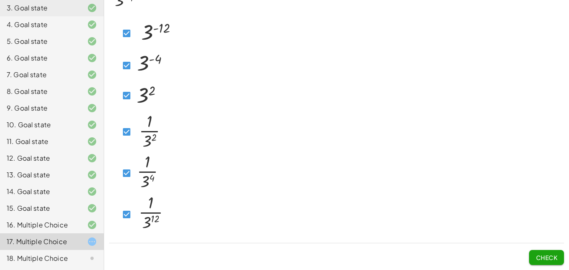
click at [554, 253] on span "Check" at bounding box center [547, 257] width 22 height 8
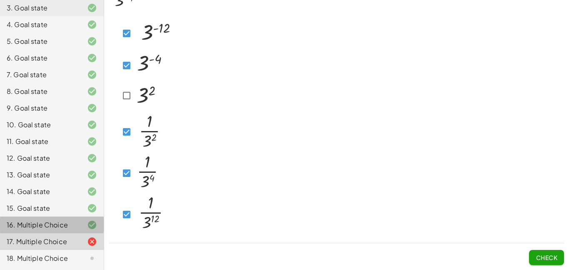
click at [68, 226] on div "16. Multiple Choice" at bounding box center [40, 225] width 67 height 10
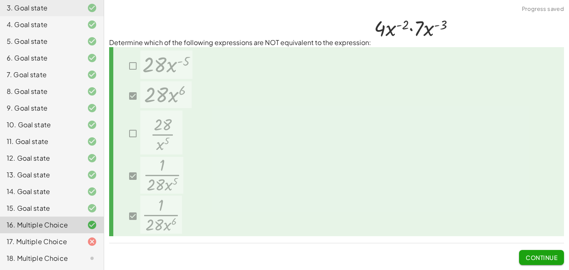
click at [71, 238] on div "17. Multiple Choice" at bounding box center [40, 241] width 67 height 10
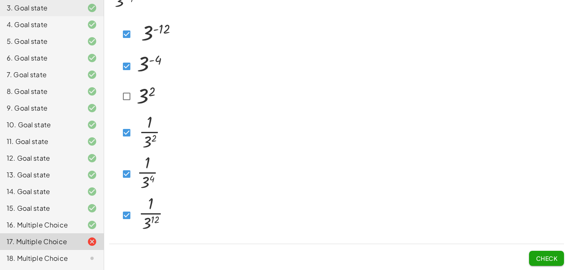
scroll to position [44, 0]
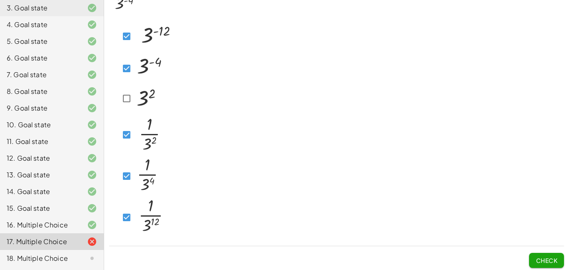
click at [137, 176] on img at bounding box center [149, 175] width 30 height 38
click at [550, 266] on button "Check" at bounding box center [546, 260] width 35 height 15
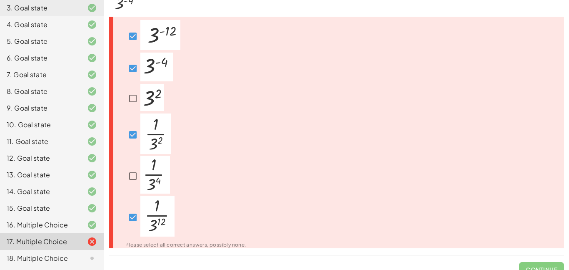
click at [130, 203] on div at bounding box center [185, 217] width 121 height 43
click at [144, 221] on img at bounding box center [157, 216] width 34 height 40
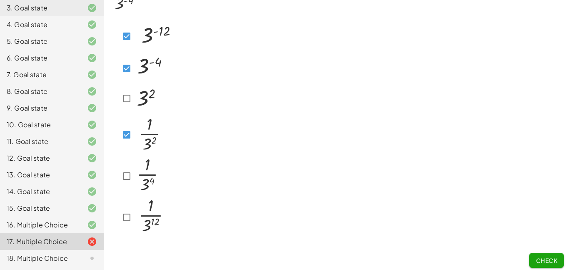
click at [554, 258] on span "Check" at bounding box center [547, 260] width 22 height 8
click at [131, 142] on div at bounding box center [141, 134] width 45 height 43
click at [542, 251] on span "Check" at bounding box center [546, 257] width 35 height 22
click at [545, 256] on span "Check" at bounding box center [547, 260] width 22 height 8
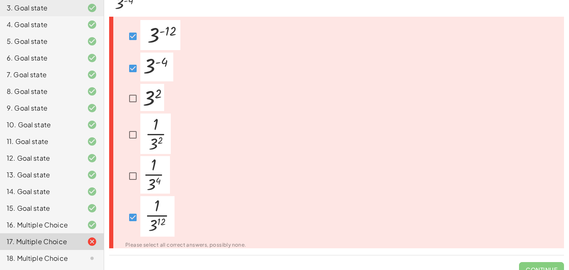
click at [166, 180] on img at bounding box center [155, 175] width 30 height 38
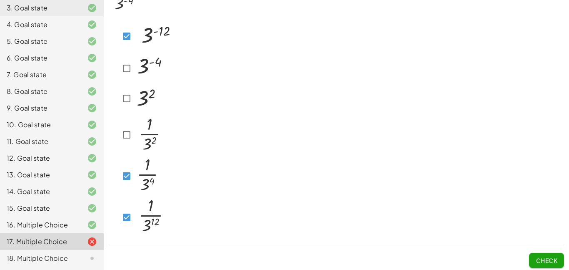
click at [548, 255] on button "Check" at bounding box center [546, 260] width 35 height 15
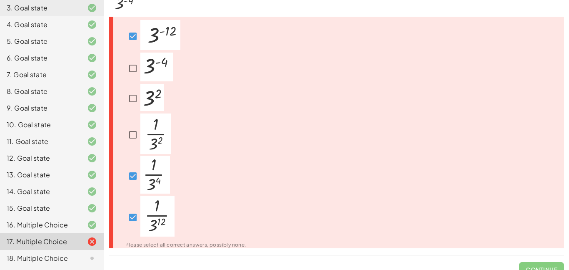
click at [141, 39] on img at bounding box center [160, 35] width 40 height 30
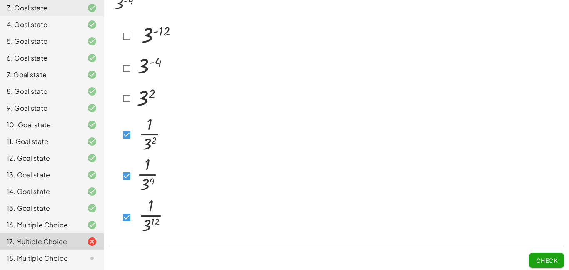
click at [540, 255] on button "Check" at bounding box center [546, 260] width 35 height 15
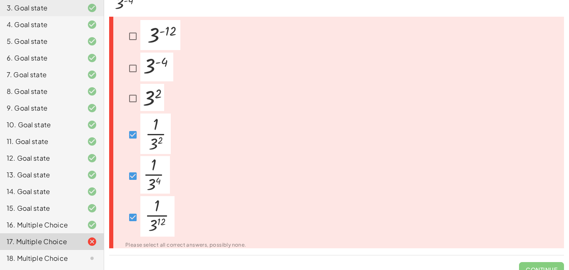
click at [120, 138] on div at bounding box center [180, 134] width 131 height 43
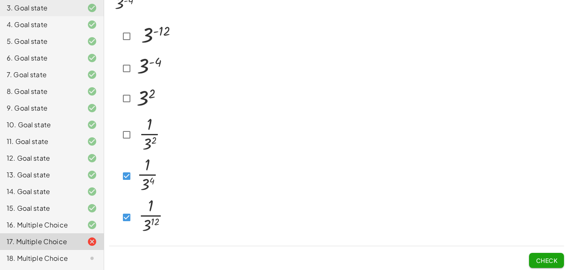
click at [123, 76] on div at bounding box center [143, 68] width 48 height 31
click at [538, 266] on button "Check" at bounding box center [546, 260] width 35 height 15
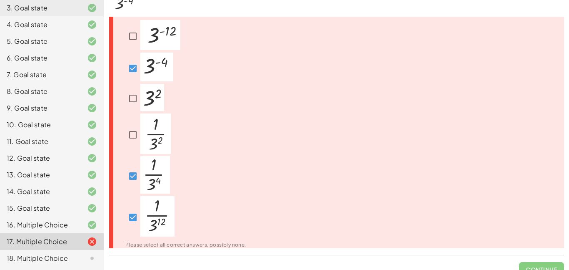
click at [150, 178] on img at bounding box center [155, 175] width 30 height 38
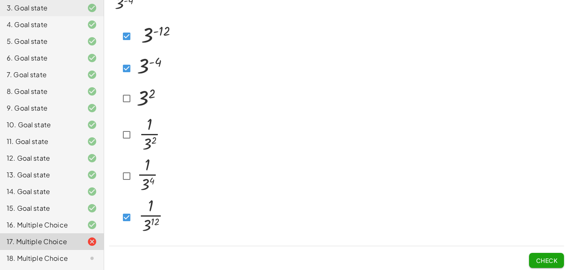
click at [546, 256] on span "Check" at bounding box center [547, 260] width 22 height 8
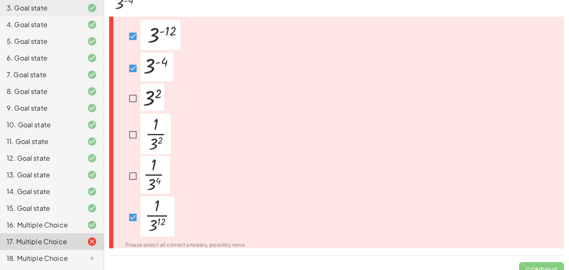
click at [204, 221] on div at bounding box center [185, 217] width 121 height 43
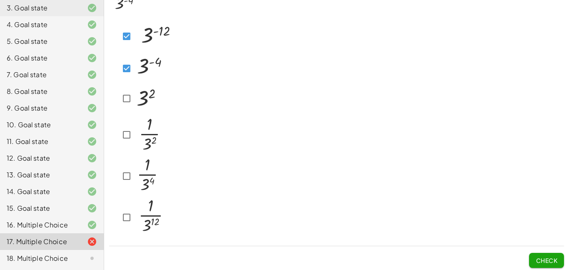
click at [139, 187] on img at bounding box center [149, 175] width 30 height 38
click at [140, 141] on img at bounding box center [149, 133] width 30 height 40
click at [550, 255] on button "Check" at bounding box center [546, 260] width 35 height 15
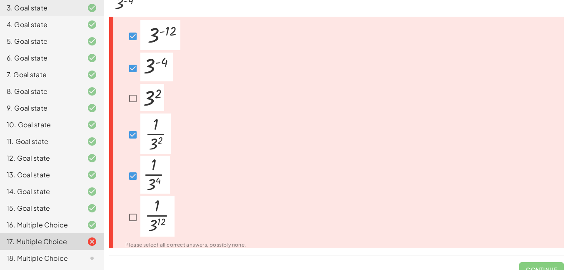
click at [169, 148] on img at bounding box center [155, 133] width 30 height 40
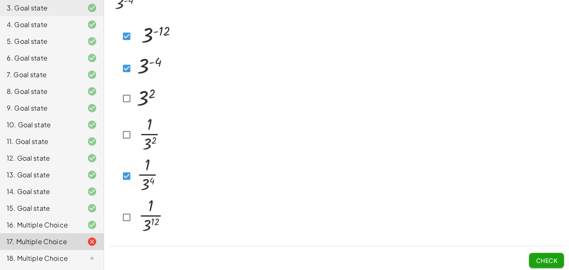
click at [149, 174] on img at bounding box center [149, 175] width 30 height 38
click at [138, 94] on img at bounding box center [146, 97] width 24 height 27
click at [551, 260] on span "Check" at bounding box center [547, 260] width 22 height 8
click at [141, 221] on img at bounding box center [151, 216] width 34 height 40
click at [554, 256] on span "Check" at bounding box center [547, 260] width 22 height 8
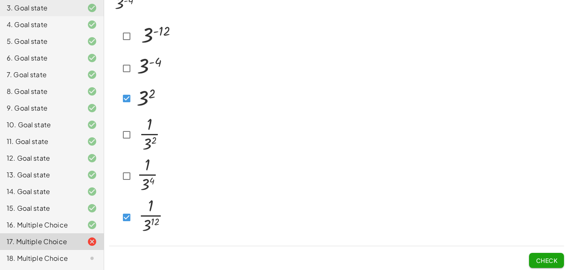
click at [124, 188] on div at bounding box center [141, 176] width 45 height 40
click at [554, 256] on span "Check" at bounding box center [547, 260] width 22 height 8
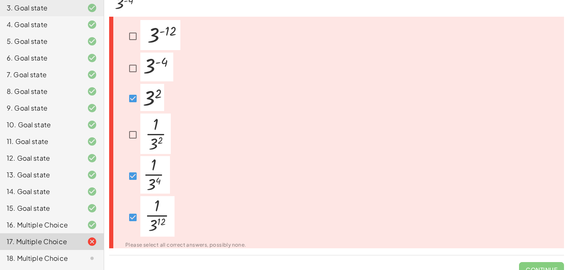
click at [138, 201] on div at bounding box center [185, 217] width 121 height 43
click at [124, 196] on icon at bounding box center [120, 201] width 10 height 10
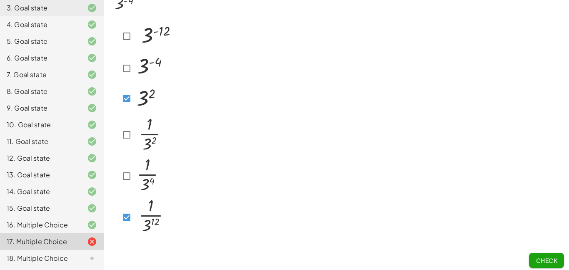
click at [135, 208] on img at bounding box center [151, 216] width 34 height 40
click at [541, 253] on button "Check" at bounding box center [546, 260] width 35 height 15
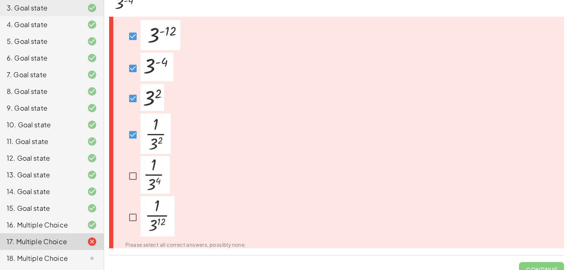
click at [0, 0] on div "Which expressions are equivalent to the following: Please select all correct an…" at bounding box center [0, 0] width 0 height 0
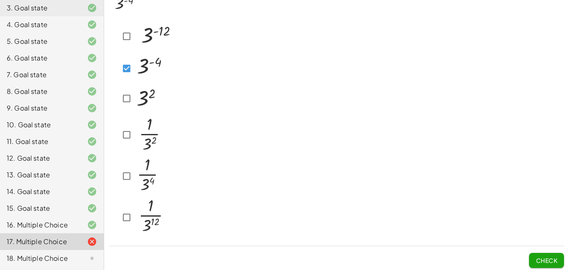
scroll to position [47, 0]
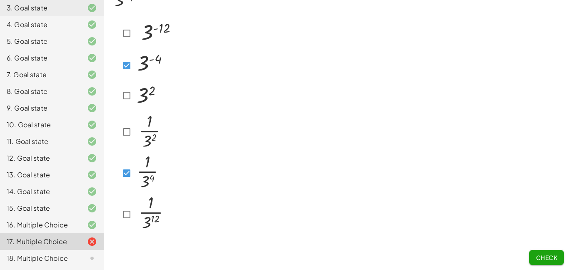
click at [553, 253] on span "Check" at bounding box center [547, 257] width 22 height 8
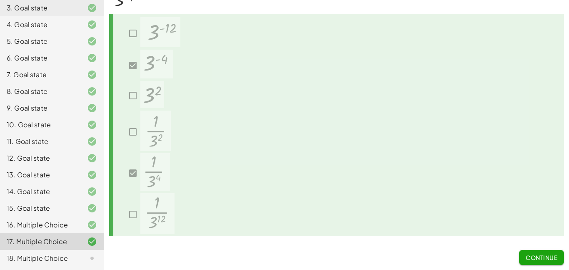
click at [80, 253] on div at bounding box center [85, 258] width 23 height 10
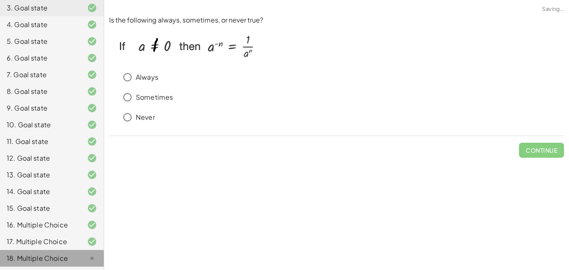
scroll to position [0, 0]
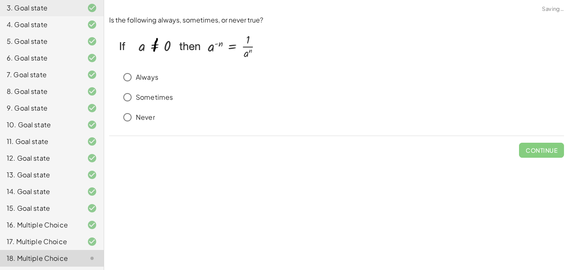
click at [145, 71] on div "Always" at bounding box center [341, 77] width 445 height 17
click at [145, 78] on p "Always" at bounding box center [147, 78] width 23 height 10
click at [88, 238] on icon at bounding box center [92, 241] width 10 height 10
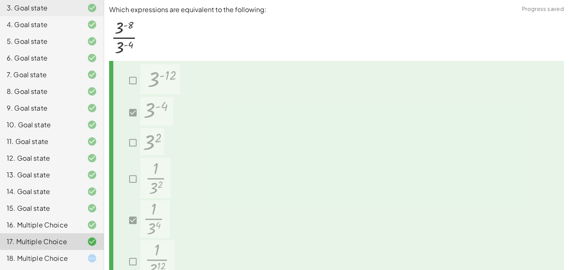
scroll to position [47, 0]
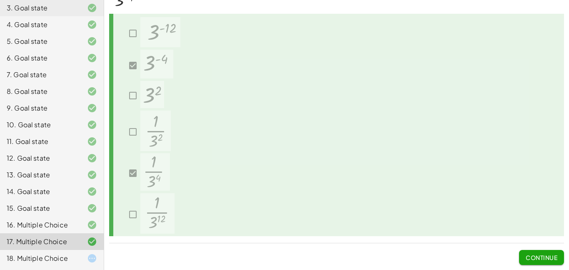
click at [26, 262] on div "18. Multiple Choice" at bounding box center [40, 258] width 67 height 10
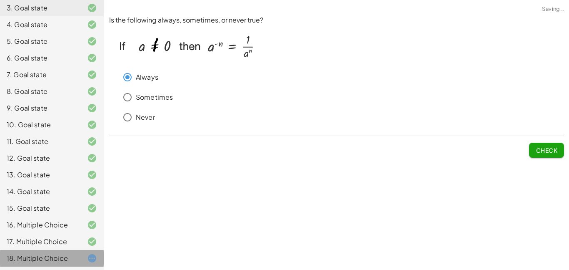
scroll to position [0, 0]
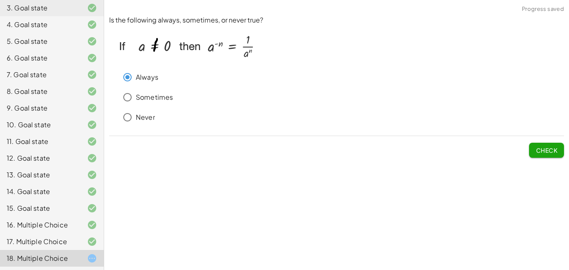
click at [546, 146] on span "Check" at bounding box center [547, 150] width 22 height 8
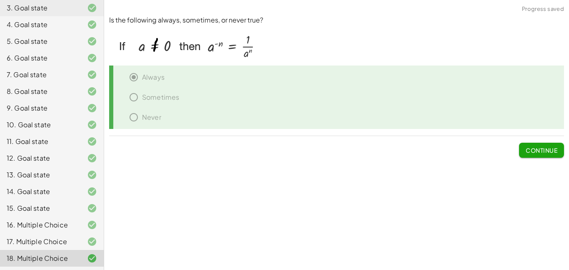
click at [540, 150] on span "Continue" at bounding box center [542, 150] width 32 height 8
